Goal: Navigation & Orientation: Find specific page/section

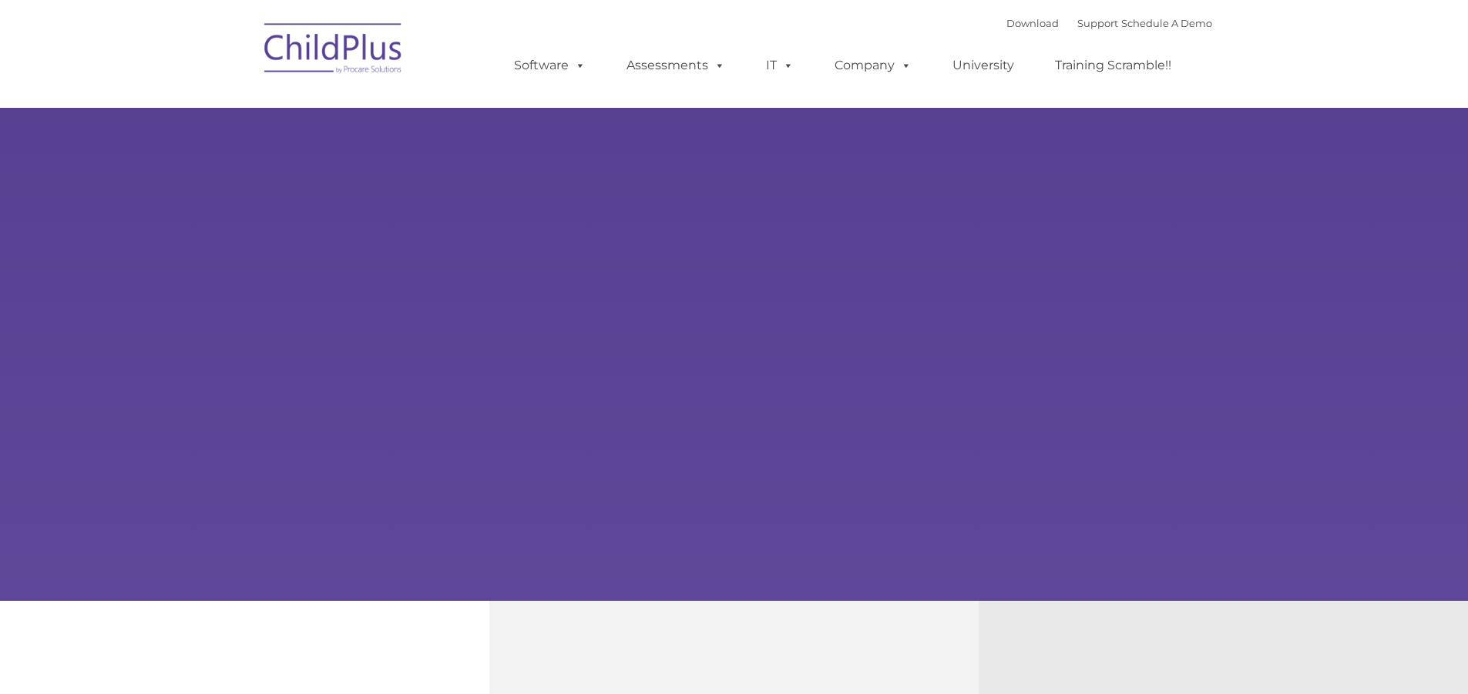
select select "MEDIUM"
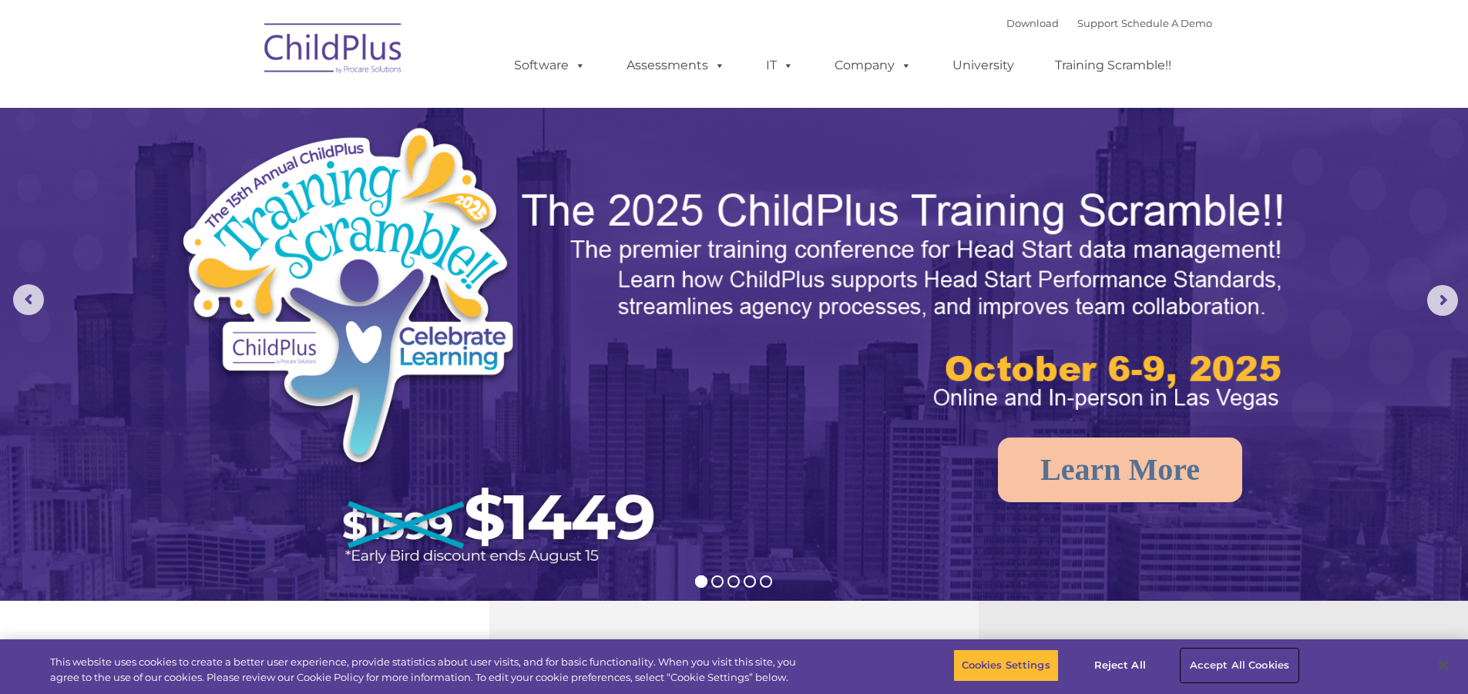
click at [1196, 663] on button "Accept All Cookies" at bounding box center [1239, 665] width 116 height 32
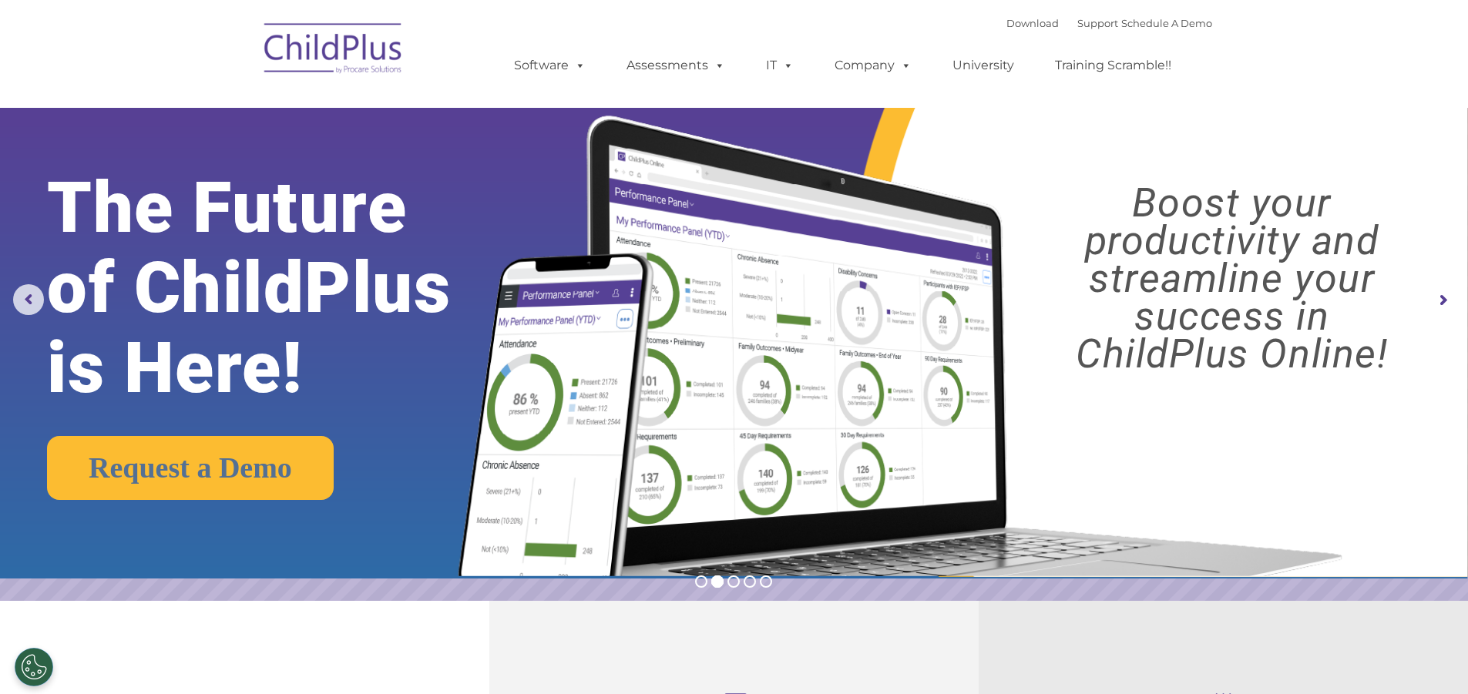
click at [362, 65] on img at bounding box center [334, 50] width 154 height 77
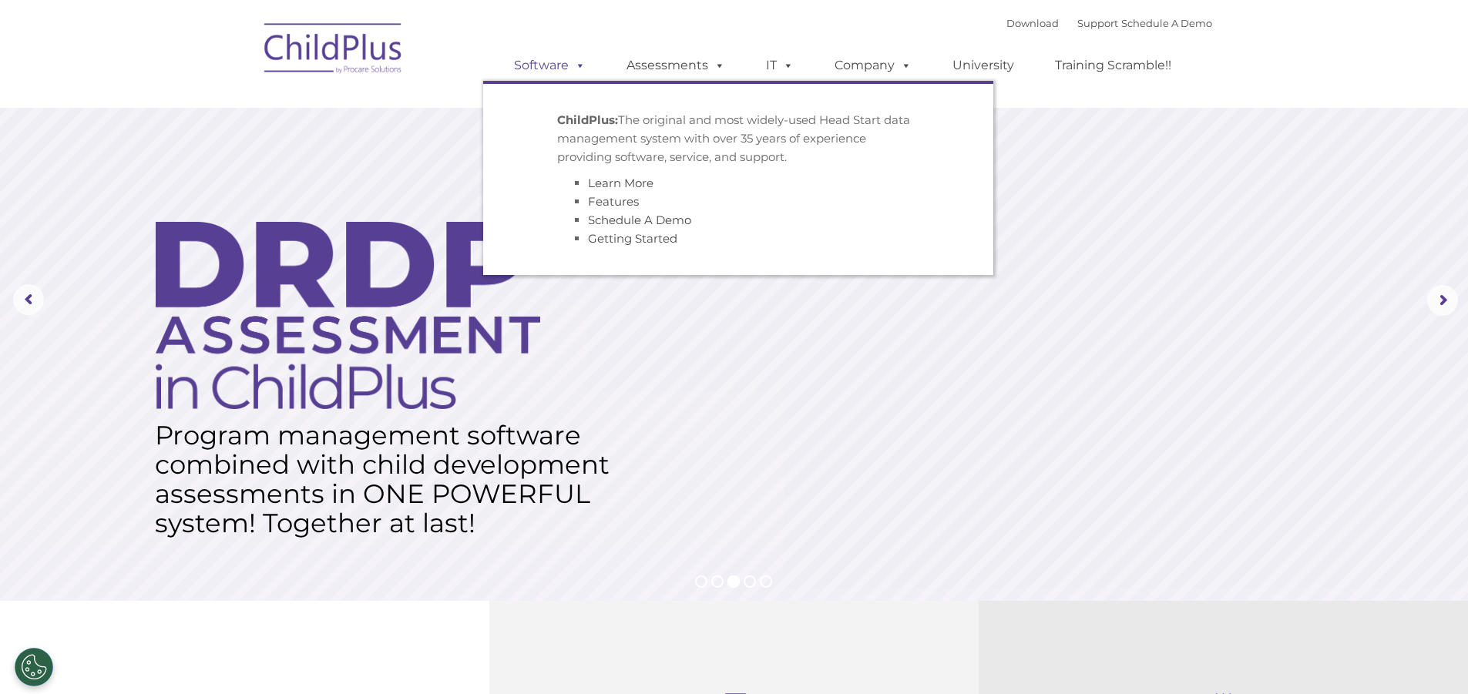
click at [568, 62] on link "Software" at bounding box center [549, 65] width 102 height 31
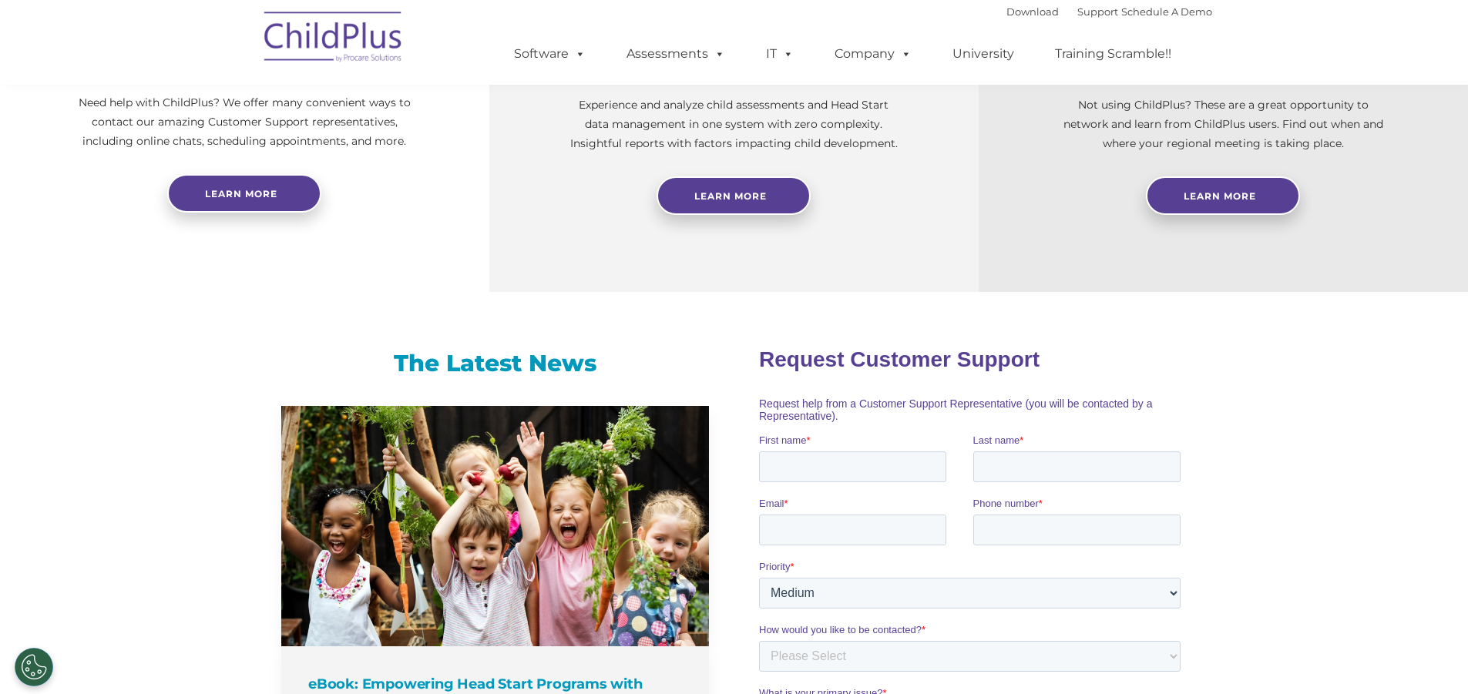
scroll to position [677, 0]
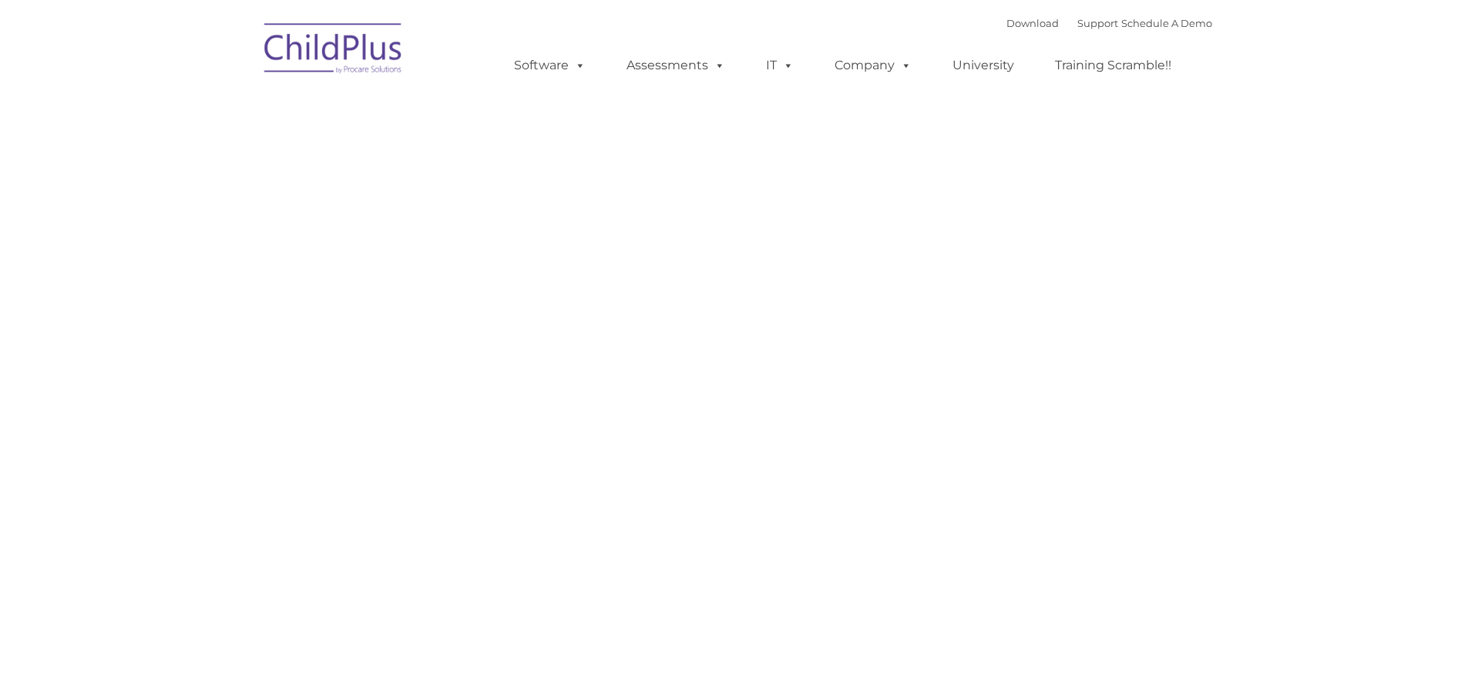
type input ""
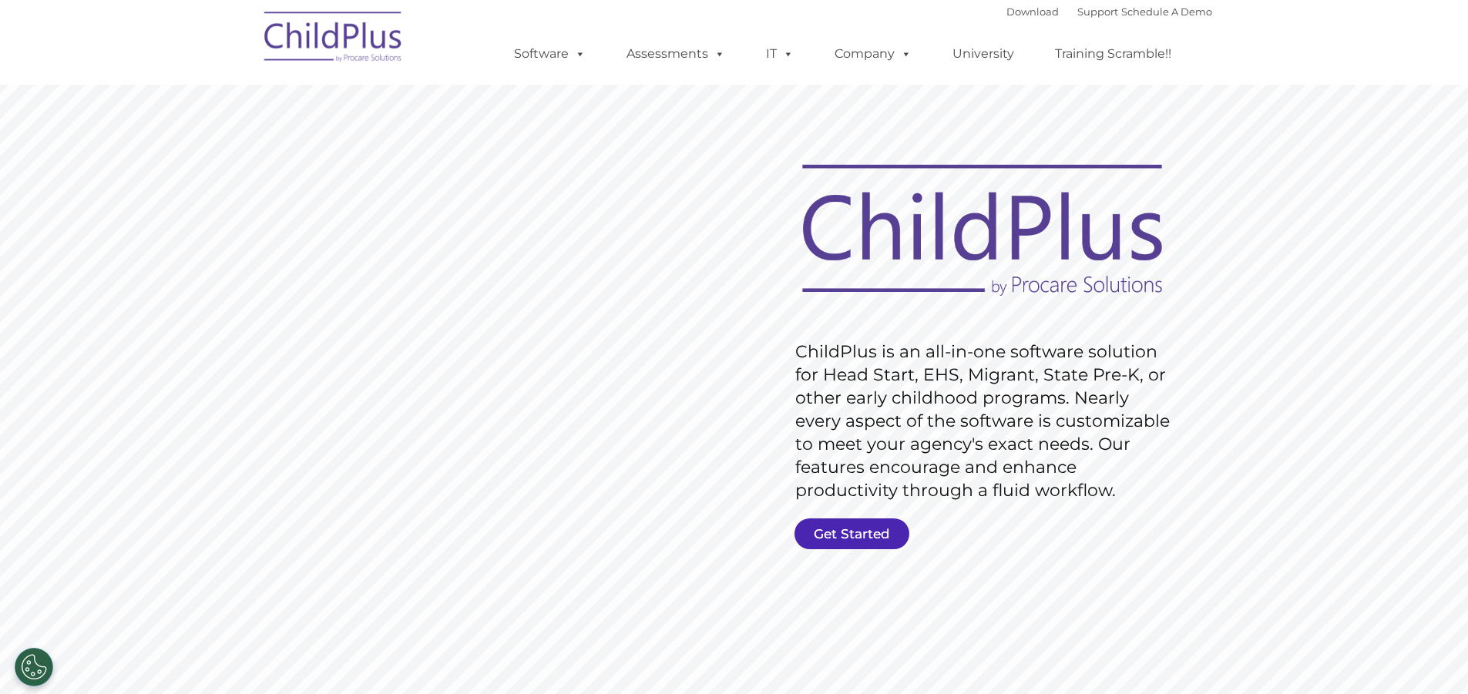
click at [871, 528] on link "Get Started" at bounding box center [851, 533] width 115 height 31
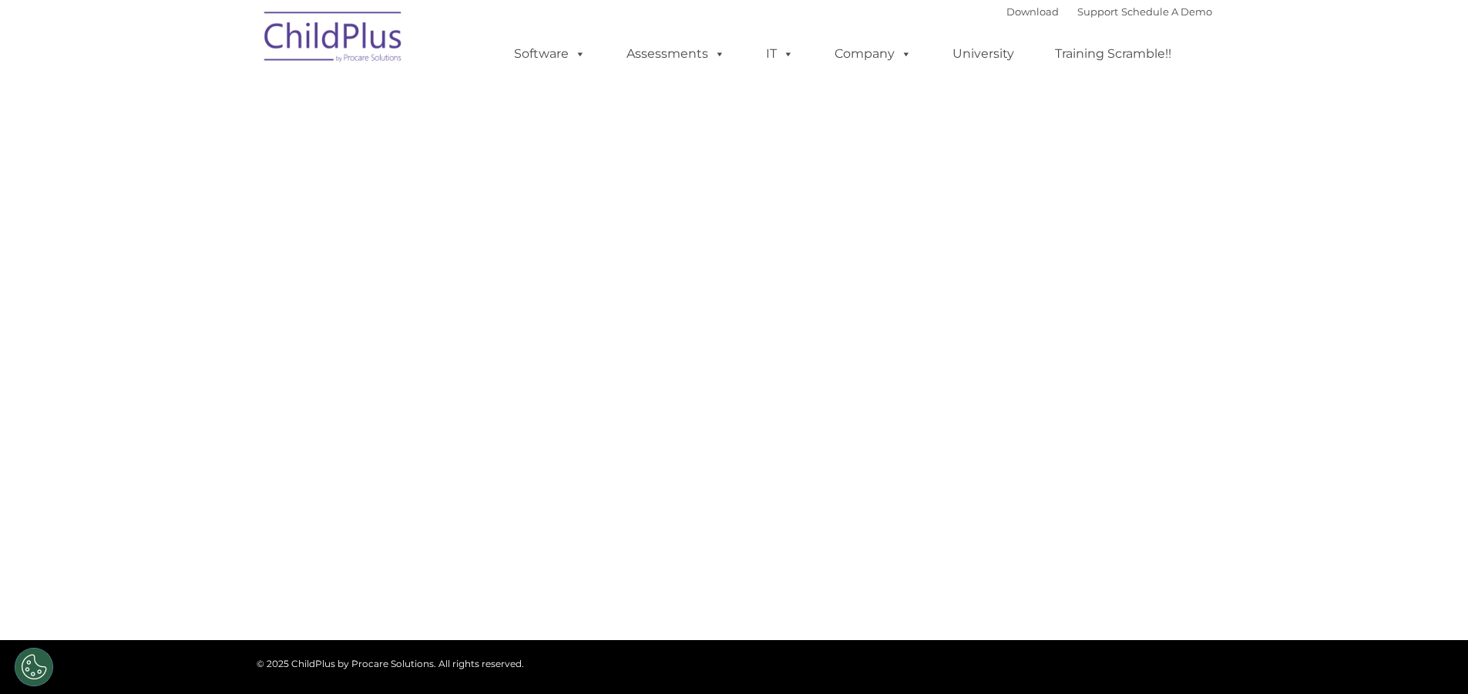
select select "MEDIUM"
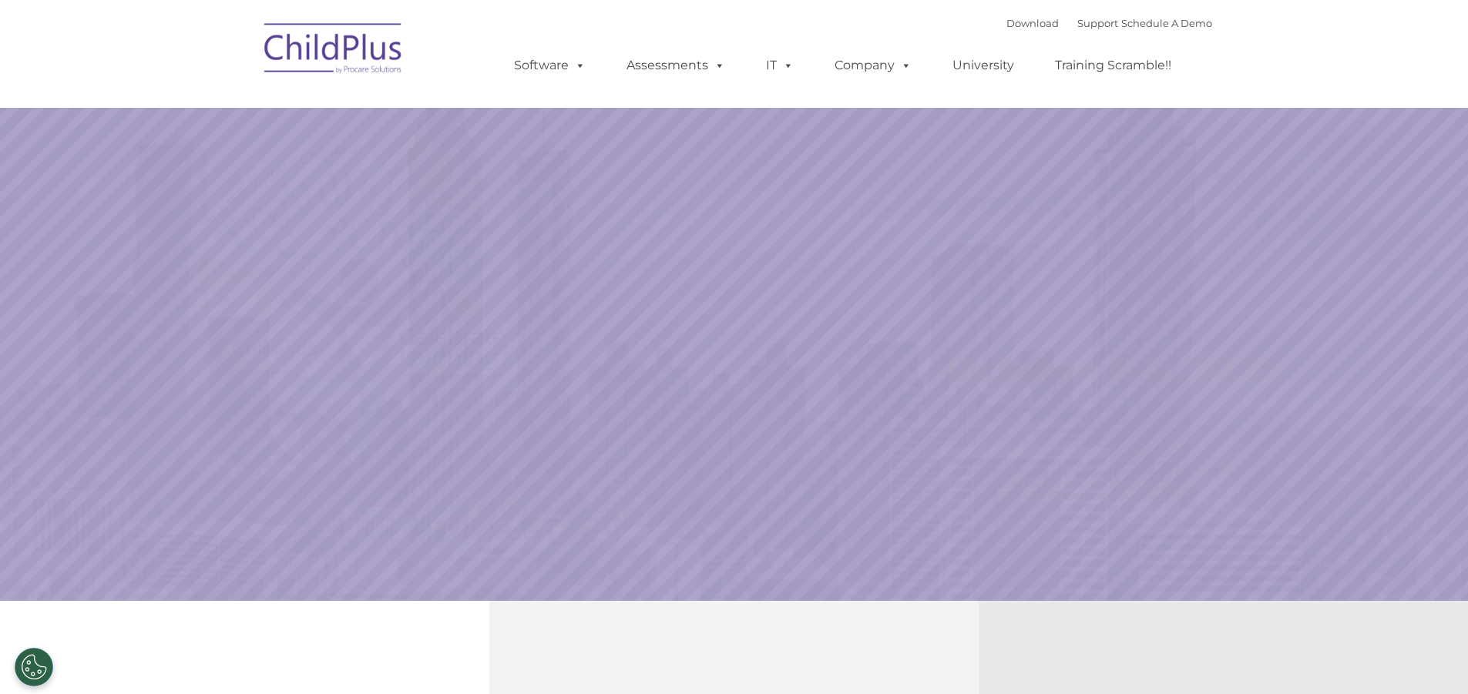
select select "MEDIUM"
